Goal: Book appointment/travel/reservation

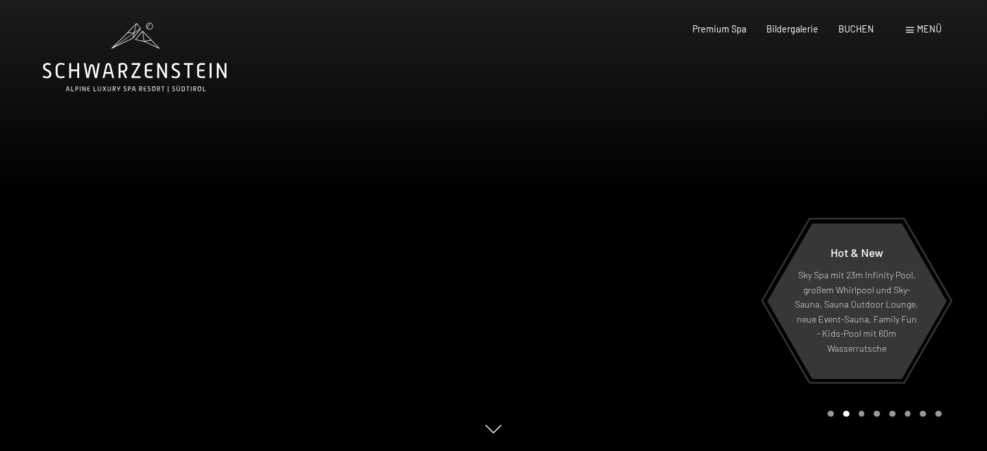
click at [928, 30] on span "Menü" at bounding box center [929, 28] width 25 height 11
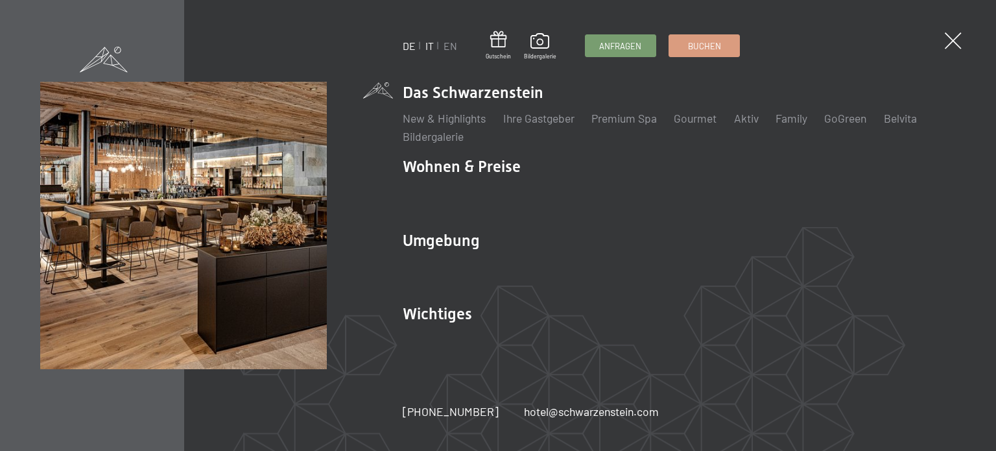
click at [428, 44] on link "IT" at bounding box center [430, 46] width 8 height 12
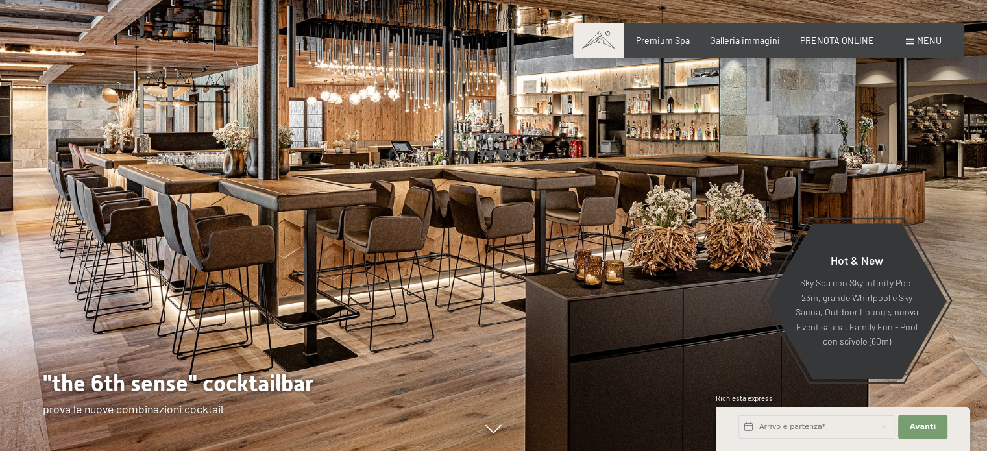
scroll to position [43, 0]
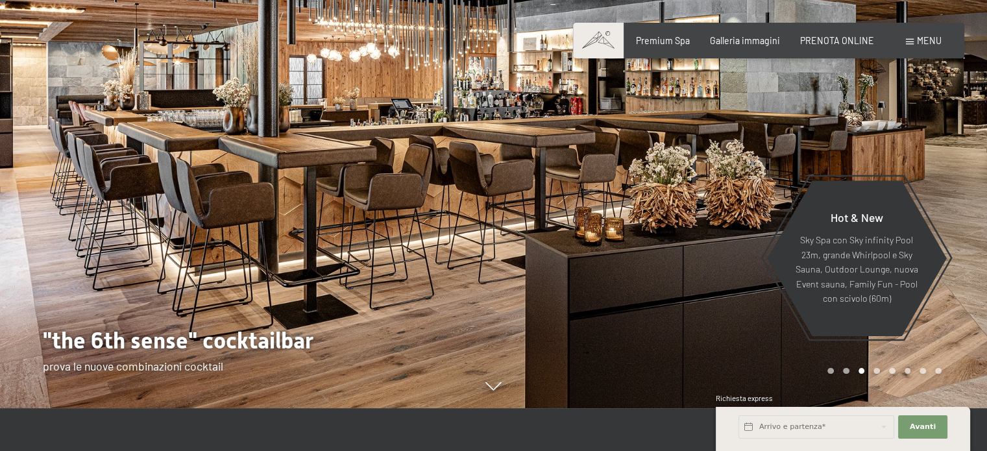
click at [854, 47] on div "Prenotazione Richiesta Premium Spa Galleria immagini PRENOTA ONLINE Menu DE IT …" at bounding box center [767, 40] width 345 height 13
click at [854, 42] on span "PRENOTA ONLINE" at bounding box center [837, 38] width 74 height 11
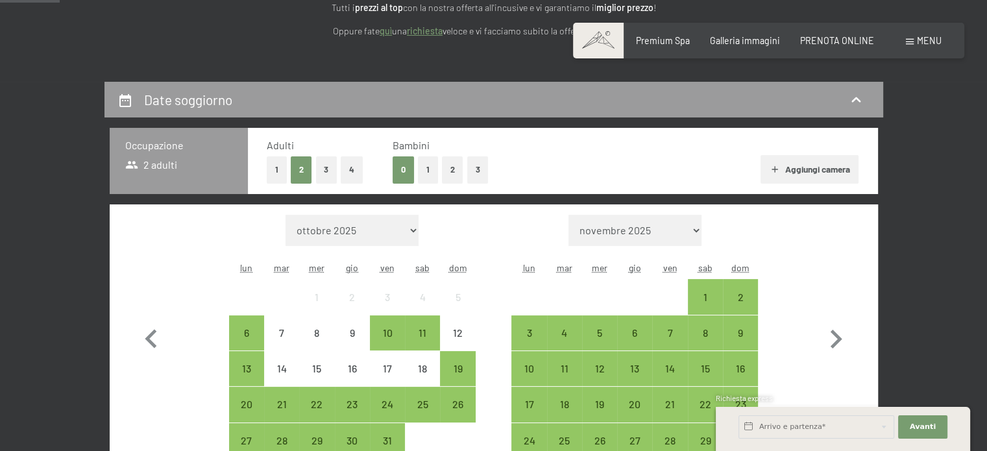
scroll to position [285, 0]
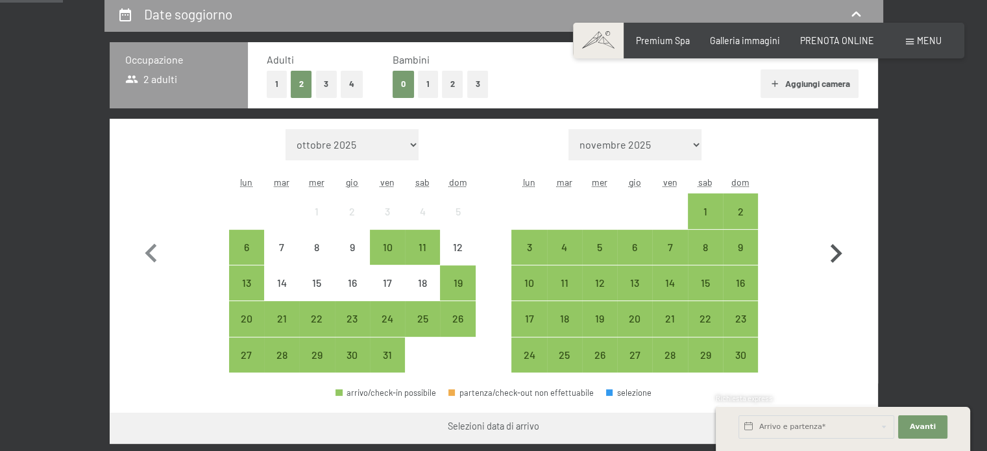
click at [831, 261] on icon "button" at bounding box center [836, 254] width 38 height 38
select select "2025-11-01"
select select "2025-12-01"
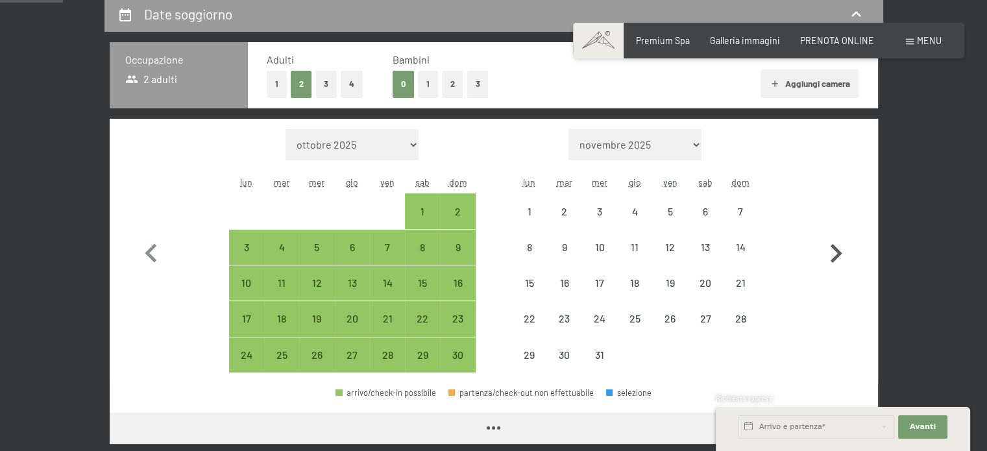
click at [831, 261] on icon "button" at bounding box center [836, 254] width 38 height 38
select select "2025-12-01"
select select "2026-01-01"
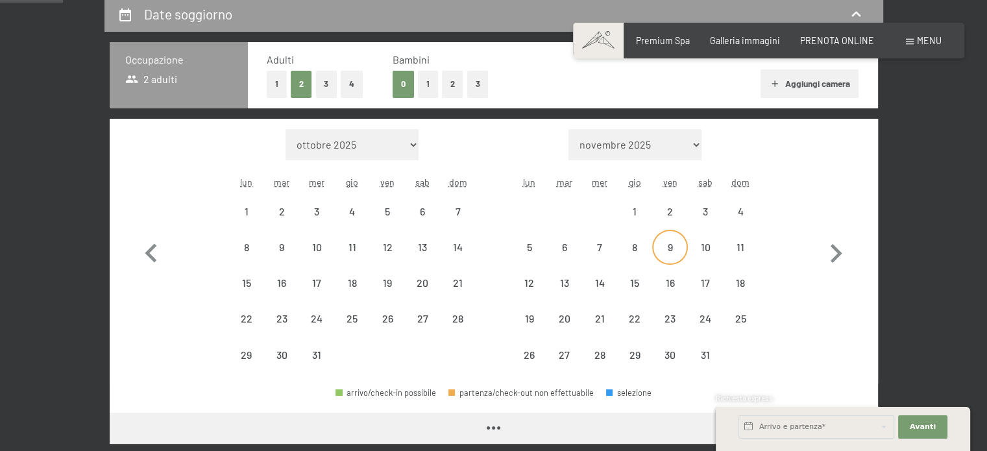
select select "2025-12-01"
select select "2026-01-01"
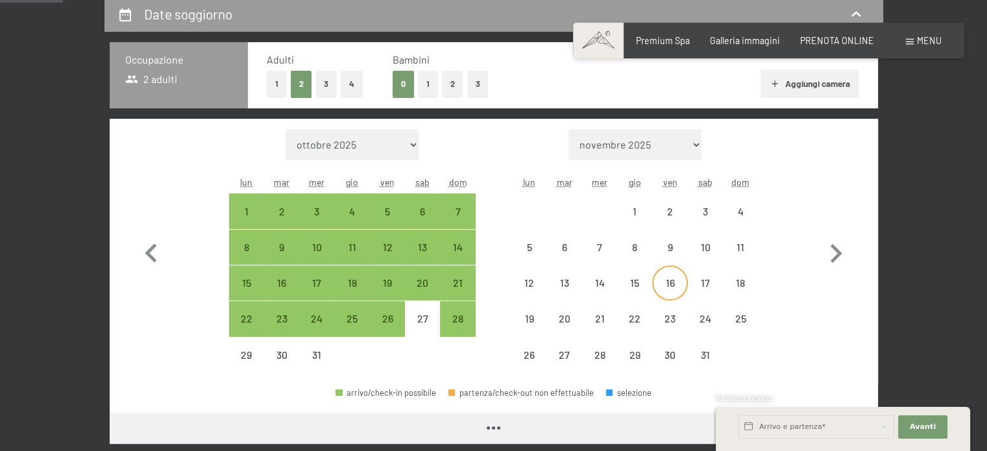
select select "2025-12-01"
select select "2026-01-01"
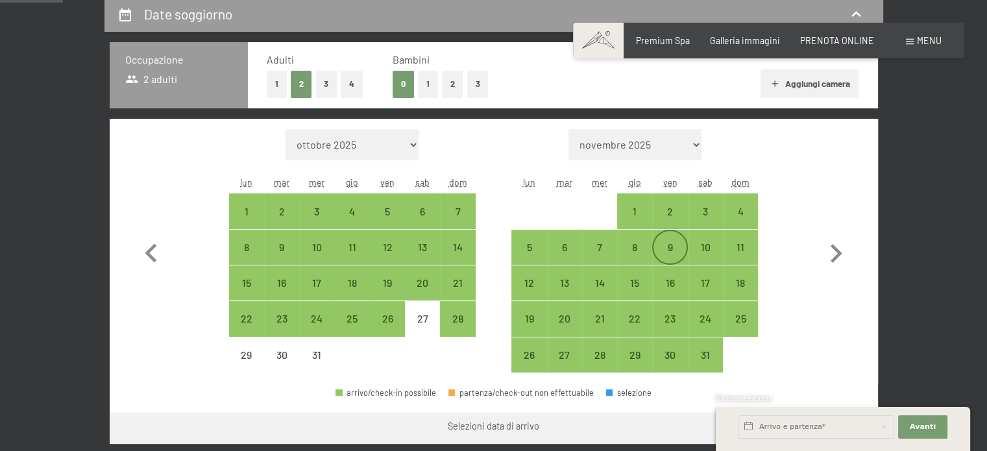
click at [677, 241] on div "9" at bounding box center [669, 247] width 32 height 32
select select "2025-12-01"
select select "2026-01-01"
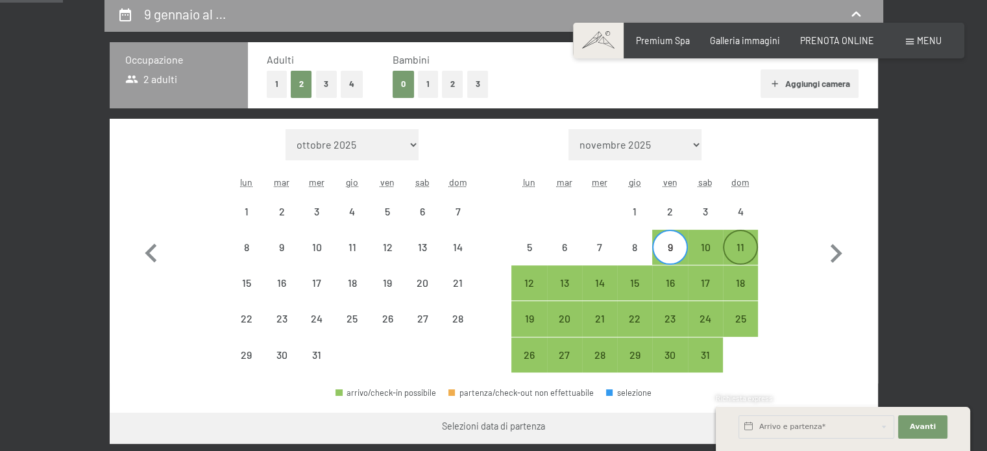
click at [743, 242] on div "11" at bounding box center [740, 258] width 32 height 32
select select "2025-12-01"
select select "2026-01-01"
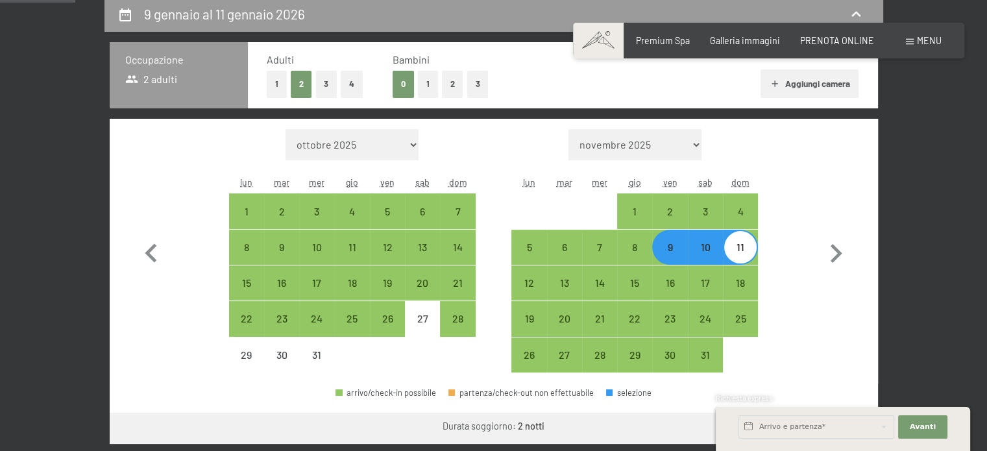
scroll to position [340, 0]
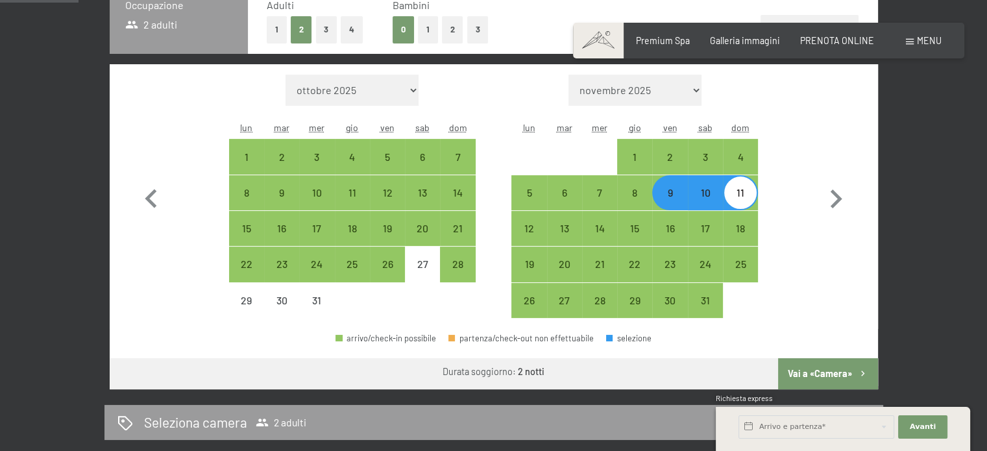
click at [828, 376] on button "Vai a «Camera»" at bounding box center [827, 373] width 99 height 31
select select "2025-12-01"
select select "2026-01-01"
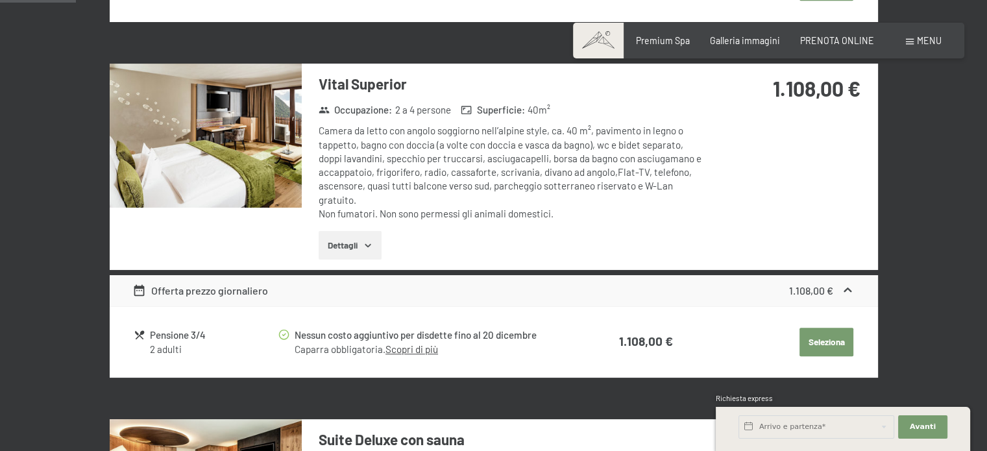
scroll to position [0, 0]
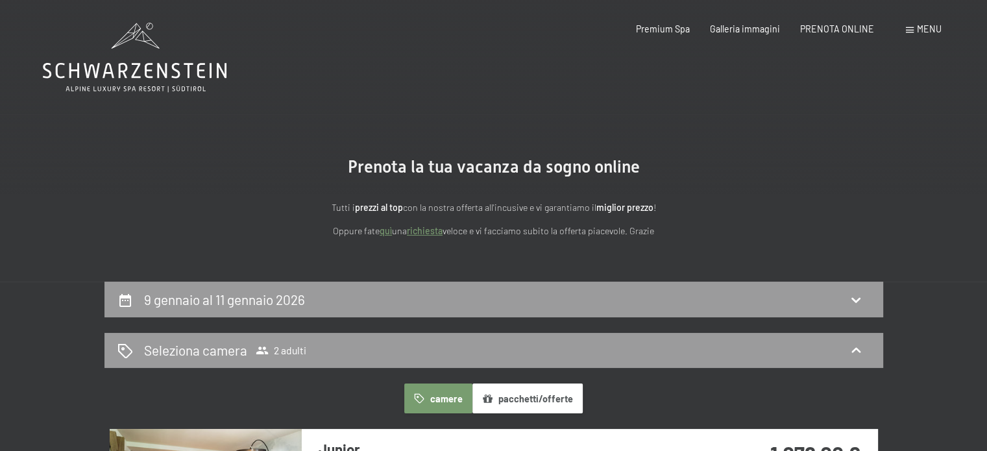
click at [387, 229] on link "quì" at bounding box center [385, 230] width 12 height 11
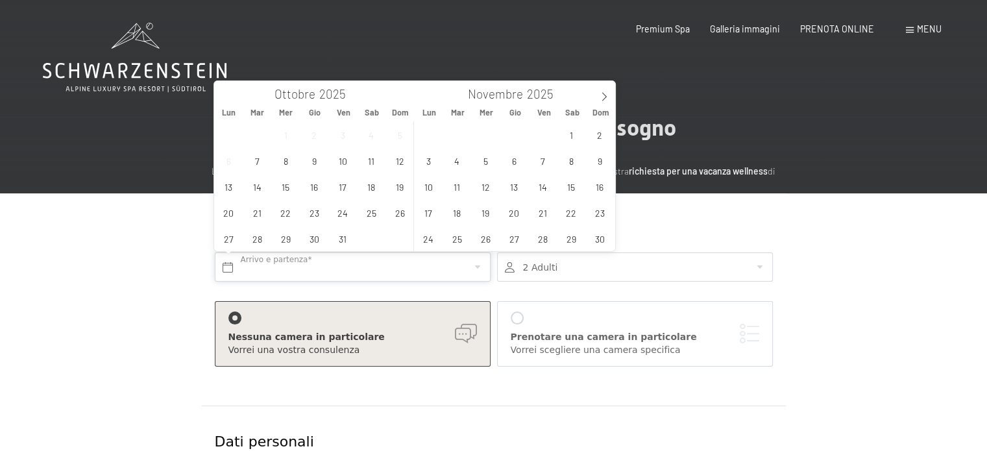
click at [322, 259] on input "text" at bounding box center [353, 266] width 276 height 29
click at [601, 92] on icon at bounding box center [603, 96] width 9 height 9
type input "2026"
click at [545, 160] on span "9" at bounding box center [542, 160] width 25 height 25
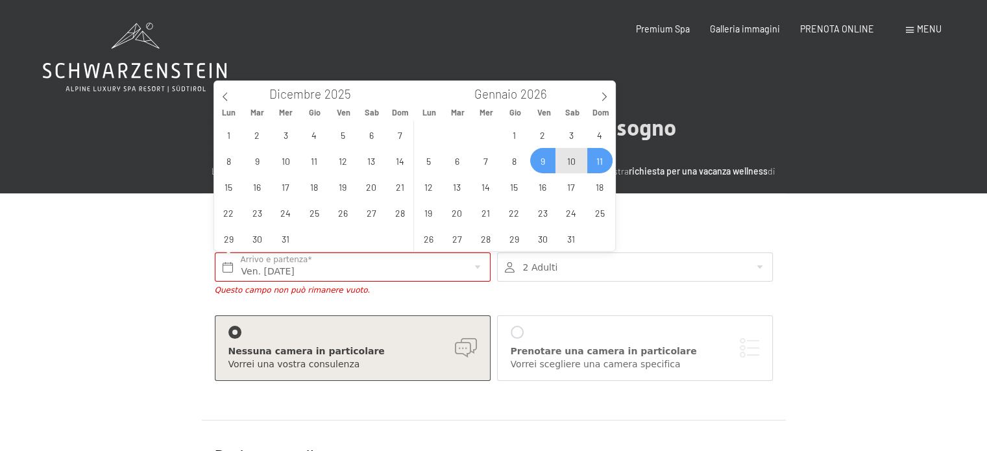
click at [602, 169] on span "11" at bounding box center [599, 160] width 25 height 25
type input "Ven. 09/01/2026 - Dom. 11/01/2026"
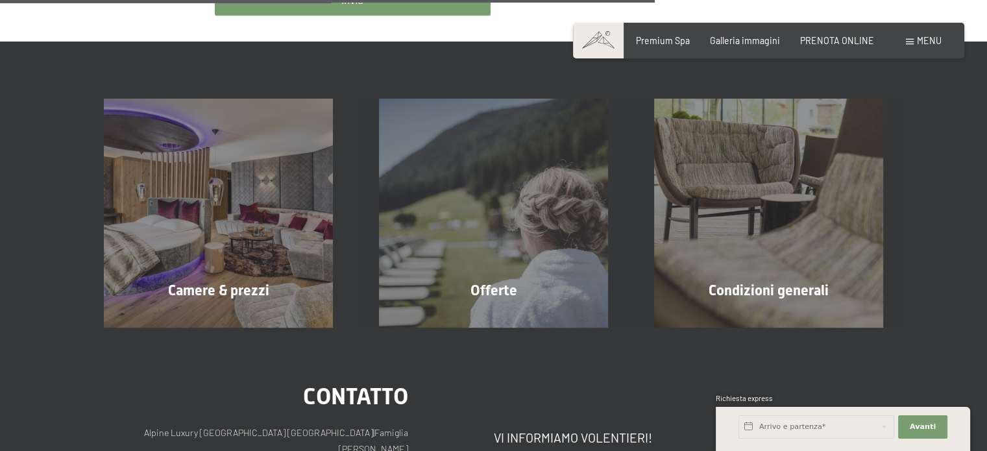
scroll to position [1214, 0]
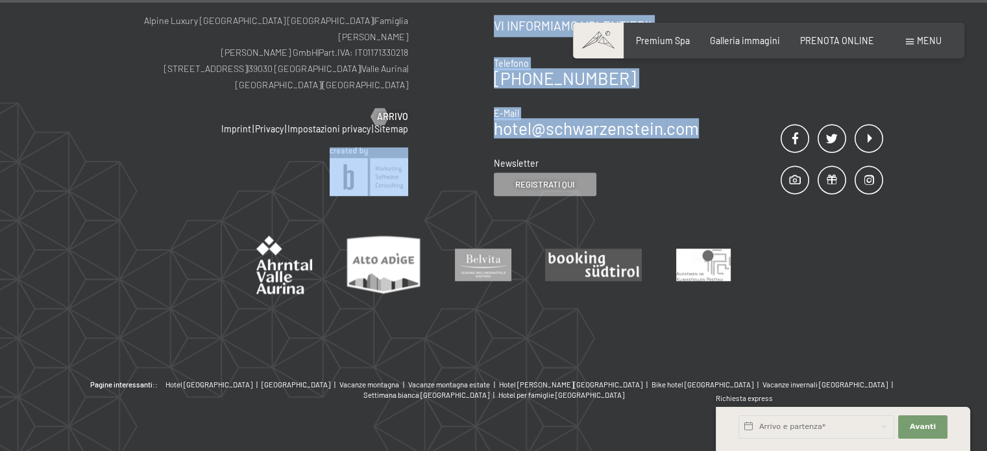
drag, startPoint x: 703, startPoint y: 111, endPoint x: 491, endPoint y: 106, distance: 212.2
click at [491, 106] on div "Contatto Alpine Luxury SPA Resort SCHWARZENSTEIN | Famiglia Zimmerhofer Otmar Z…" at bounding box center [493, 84] width 779 height 222
click at [491, 106] on div "Contatto Alpine Luxury SPA Resort SCHWARZENSTEIN | Famiglia Zimmerhofer Otmar Z…" at bounding box center [299, 84] width 390 height 222
drag, startPoint x: 483, startPoint y: 107, endPoint x: 671, endPoint y: 114, distance: 188.2
click at [669, 114] on div "Contatto Alpine Luxury SPA Resort SCHWARZENSTEIN | Famiglia Zimmerhofer Otmar Z…" at bounding box center [493, 84] width 779 height 222
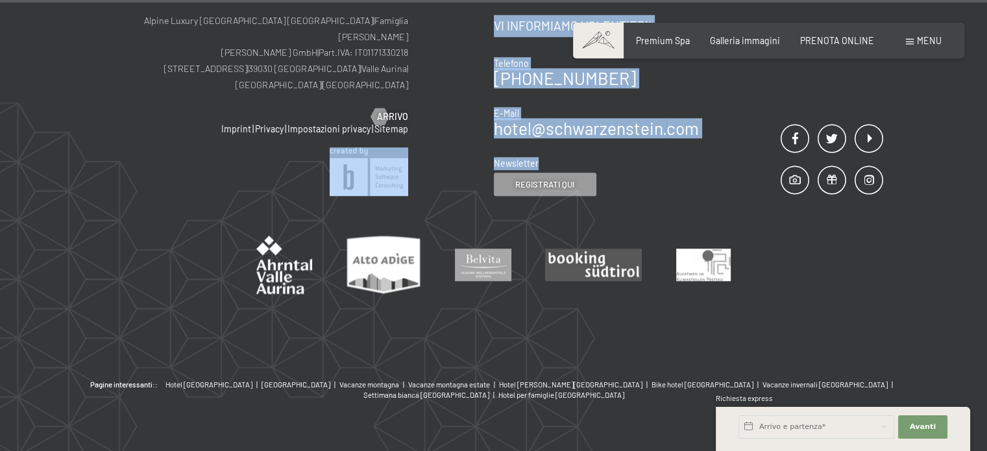
click at [706, 117] on div "Contatto Vi informiamo volentieri! Telefono +39 0474 674100 E-Mail hotel@ no-sp…" at bounding box center [689, 84] width 390 height 222
click at [701, 102] on div "Contatto Vi informiamo volentieri! Telefono +39 0474 674100 E-Mail hotel@ no-sp…" at bounding box center [689, 84] width 390 height 222
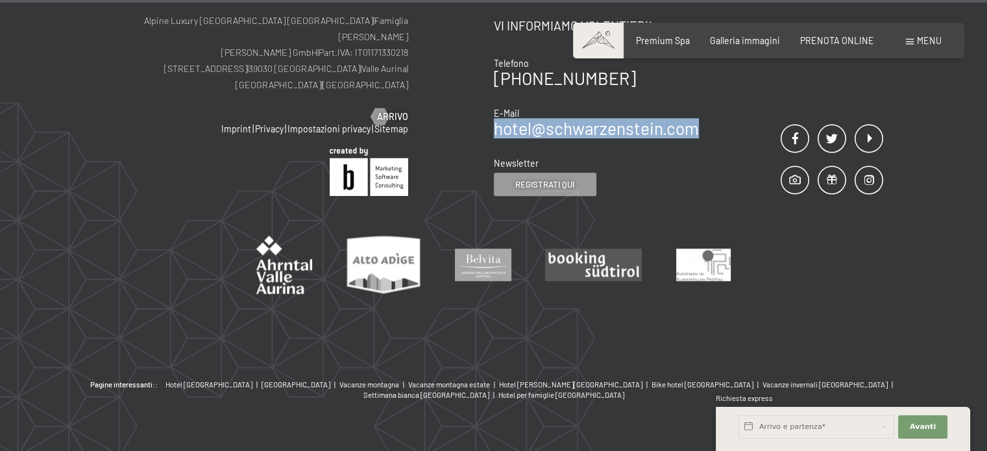
drag, startPoint x: 701, startPoint y: 106, endPoint x: 494, endPoint y: 106, distance: 206.9
click at [494, 106] on div "Contatto Vi informiamo volentieri! Telefono +39 0474 674100 E-Mail hotel@ no-sp…" at bounding box center [689, 84] width 390 height 222
copy link "hotel@ no-spam. schwarzenstein. no-spam. com"
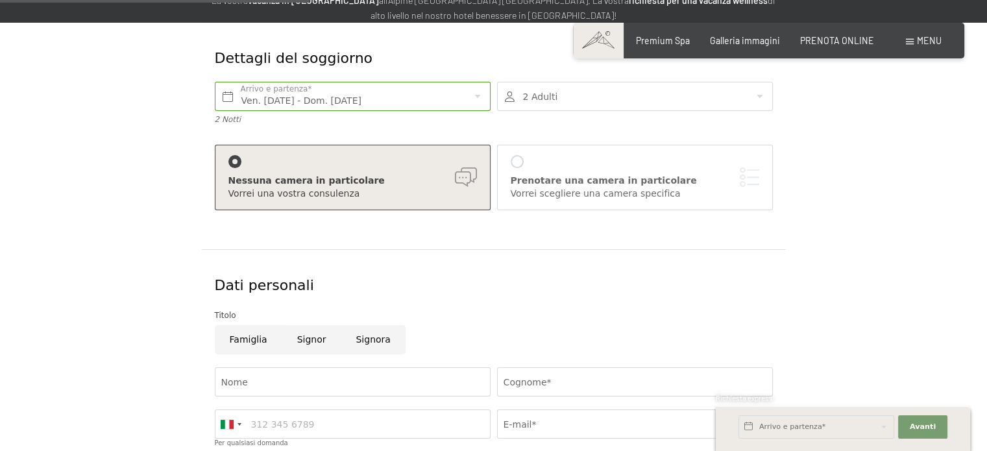
scroll to position [0, 0]
